Goal: Navigation & Orientation: Find specific page/section

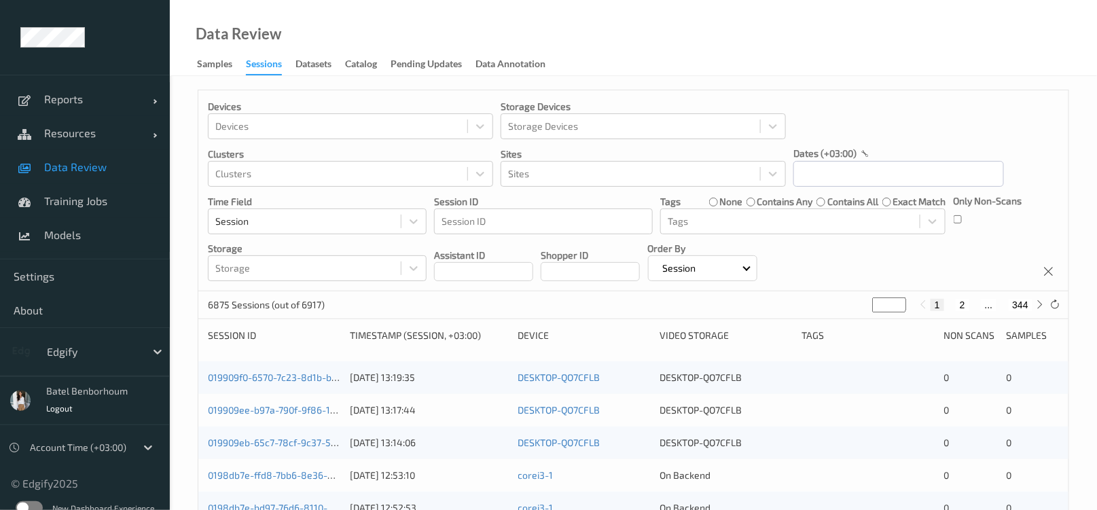
click at [28, 499] on div "New Dashboard Experience" at bounding box center [85, 508] width 170 height 35
click at [26, 504] on label at bounding box center [29, 509] width 27 height 14
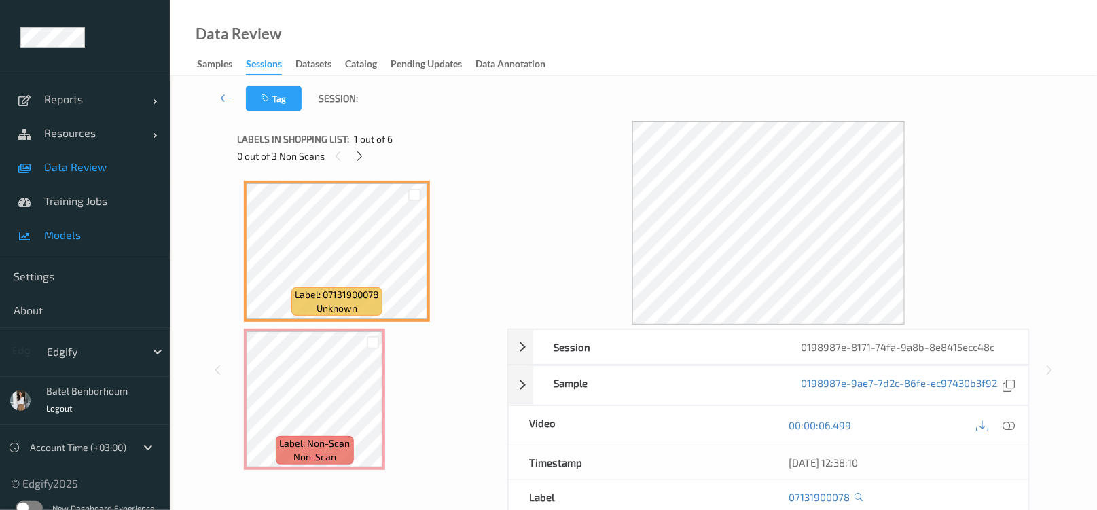
scroll to position [14, 0]
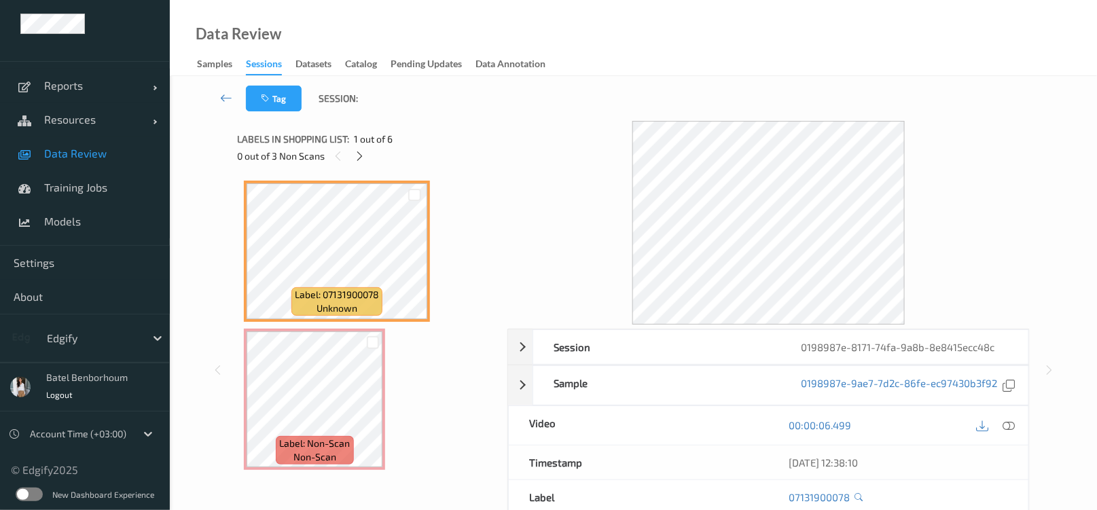
click at [31, 492] on label at bounding box center [29, 495] width 27 height 14
